Goal: Use online tool/utility: Use online tool/utility

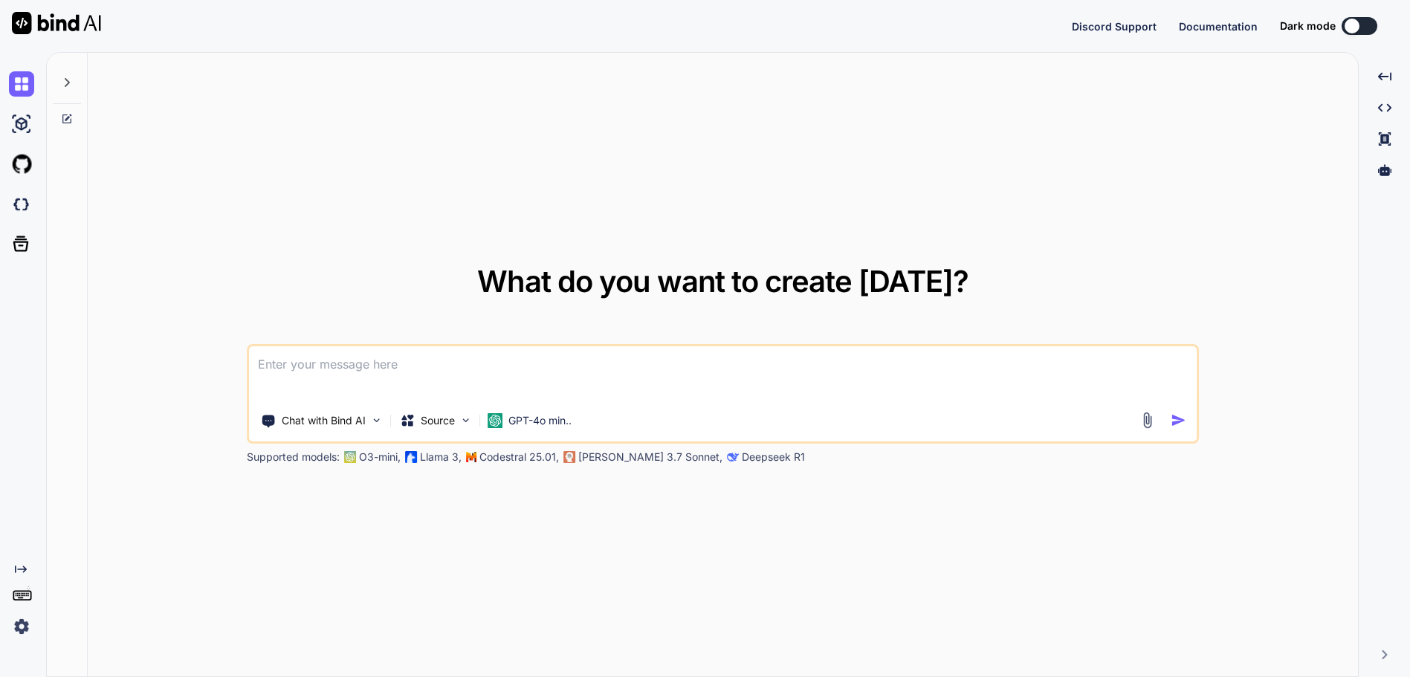
type textarea "x"
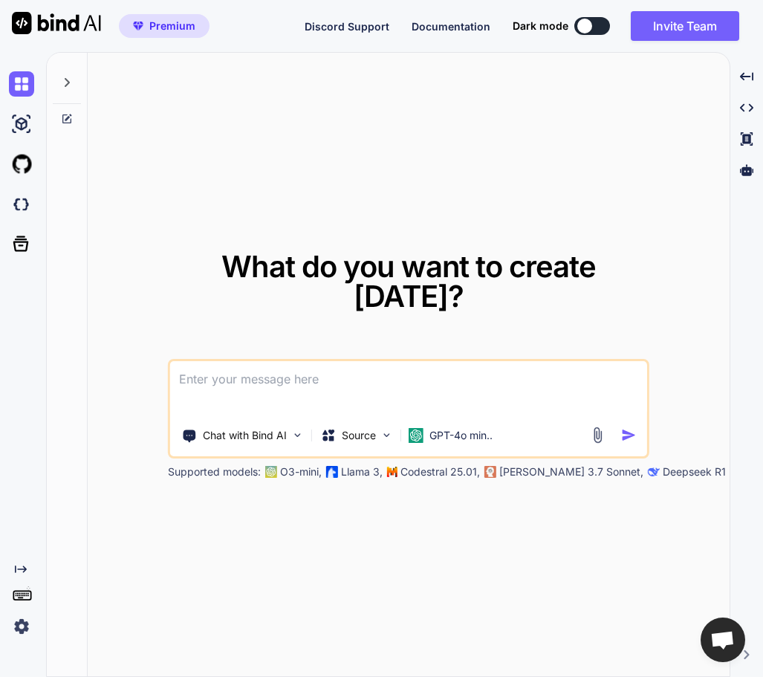
click at [590, 25] on div at bounding box center [584, 26] width 15 height 15
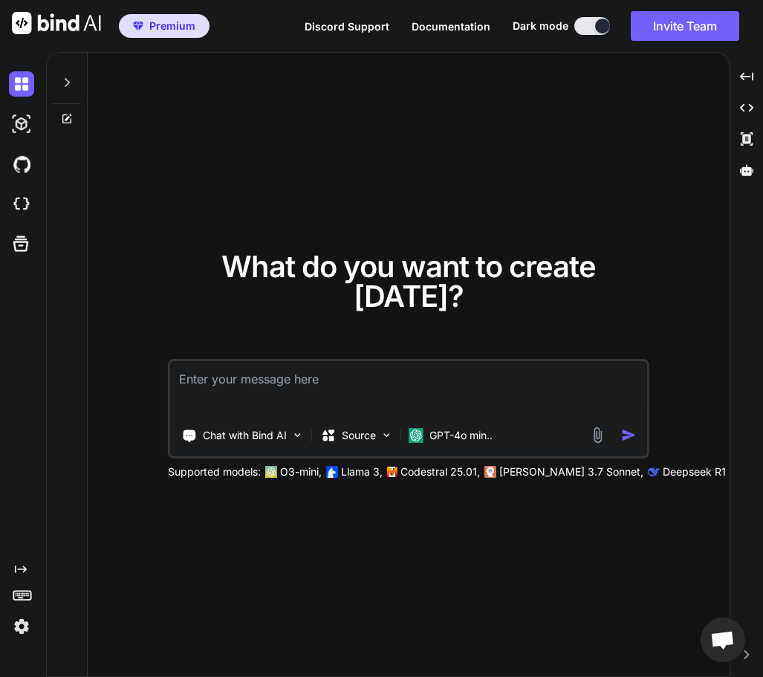
click at [597, 22] on div at bounding box center [602, 26] width 15 height 15
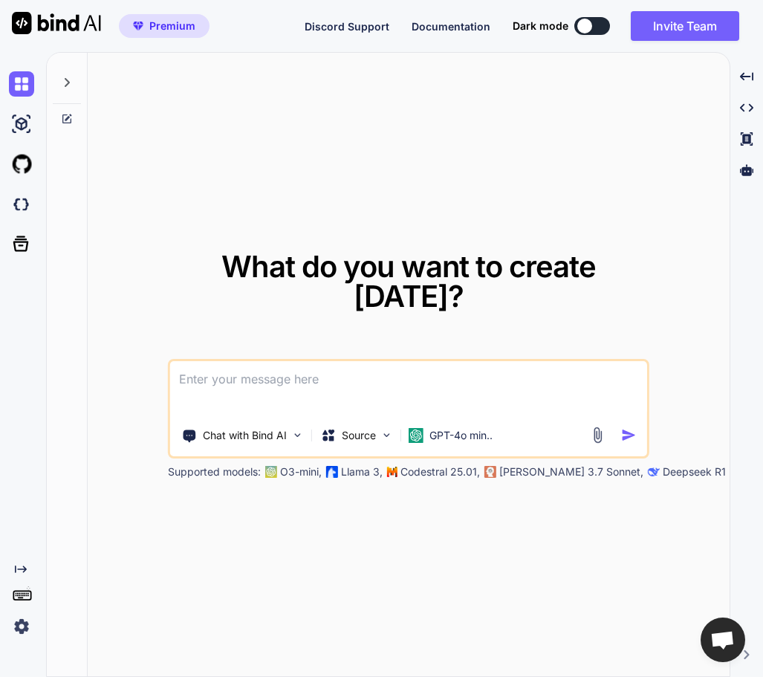
click at [663, 464] on p "Deepseek R1" at bounding box center [694, 471] width 63 height 15
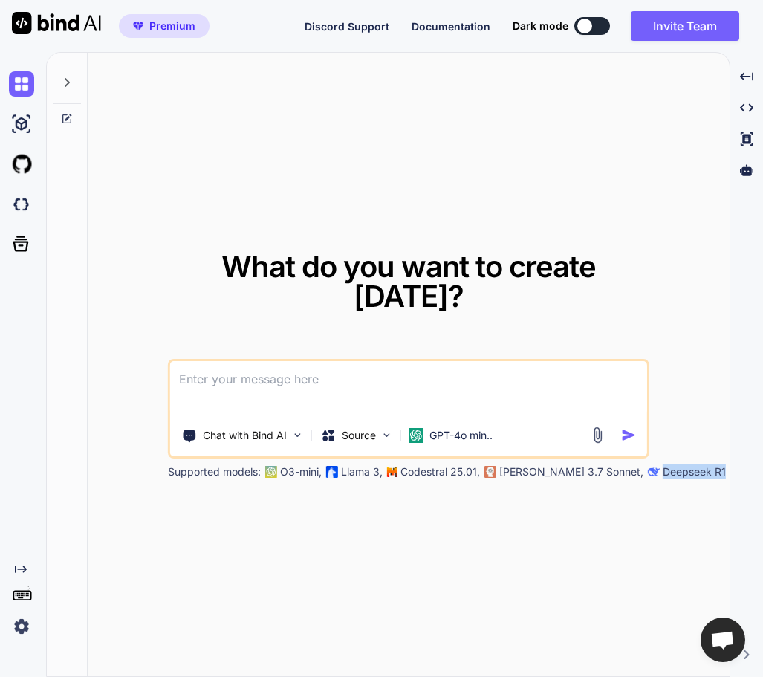
click at [663, 464] on p "Deepseek R1" at bounding box center [694, 471] width 63 height 15
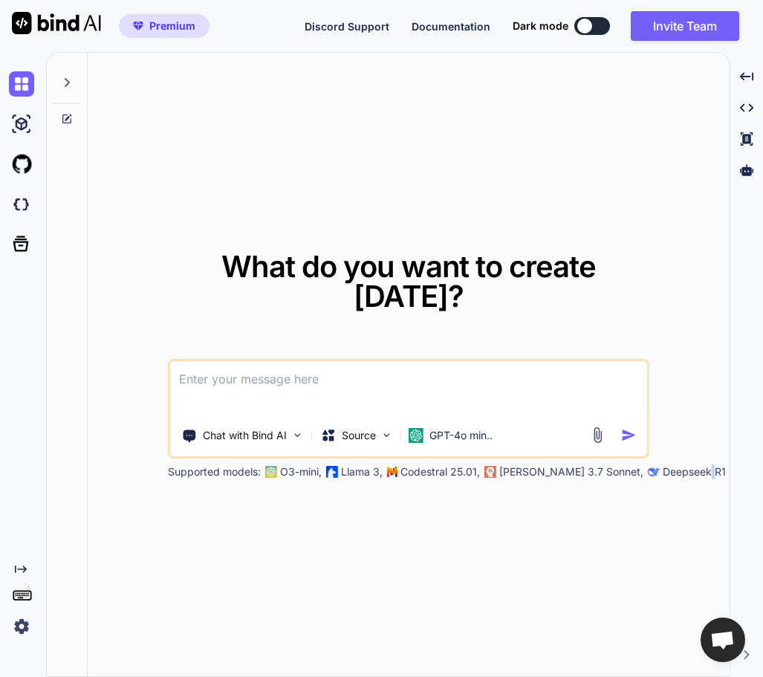
click at [663, 464] on p "Deepseek R1" at bounding box center [694, 471] width 63 height 15
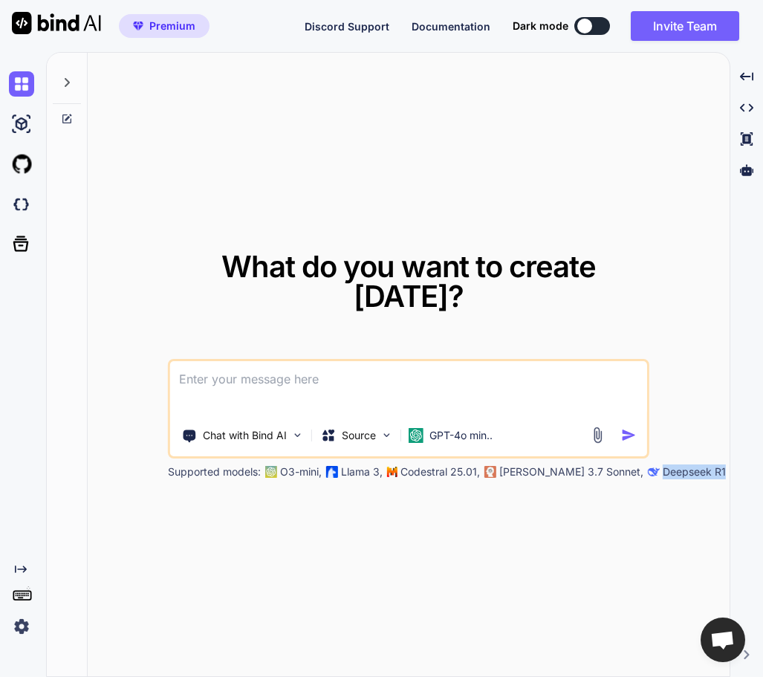
click at [663, 464] on p "Deepseek R1" at bounding box center [694, 471] width 63 height 15
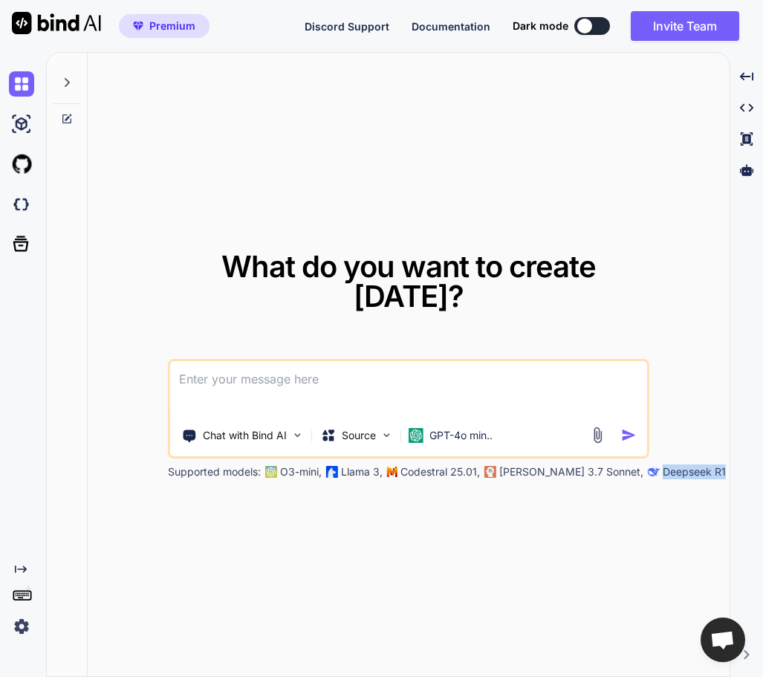
click at [663, 464] on p "Deepseek R1" at bounding box center [694, 471] width 63 height 15
click at [549, 464] on p "[PERSON_NAME] 3.7 Sonnet," at bounding box center [571, 471] width 144 height 15
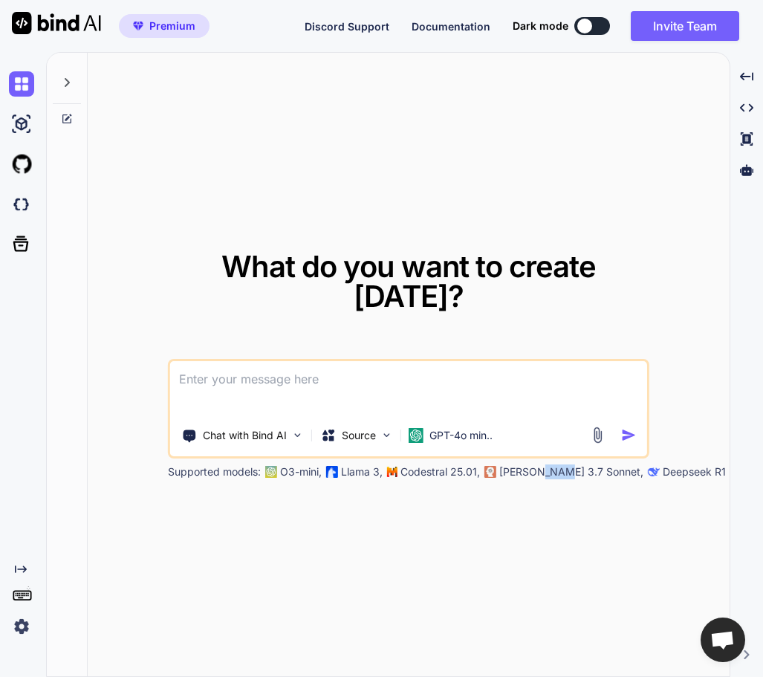
click at [552, 464] on p "[PERSON_NAME] 3.7 Sonnet," at bounding box center [571, 471] width 144 height 15
click at [603, 25] on button at bounding box center [592, 26] width 36 height 18
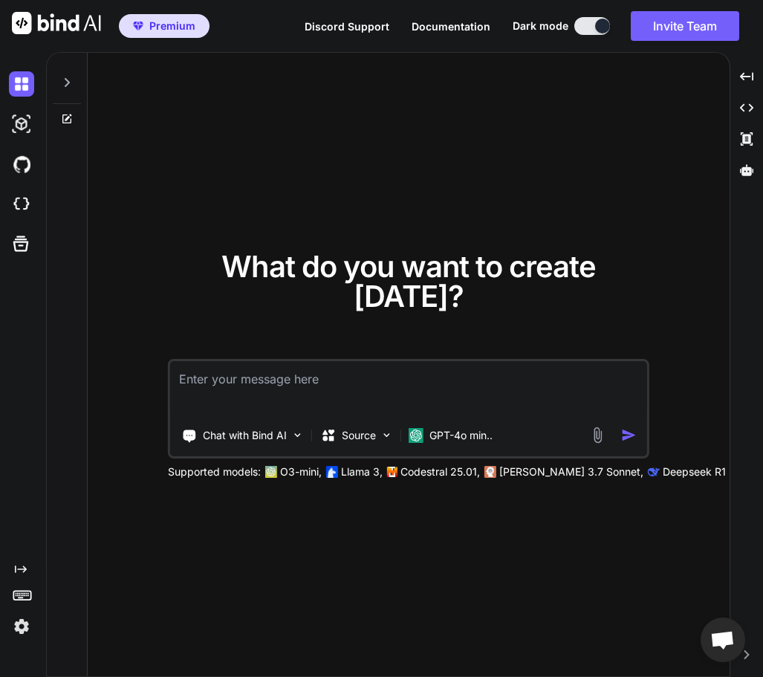
type textarea "x"
